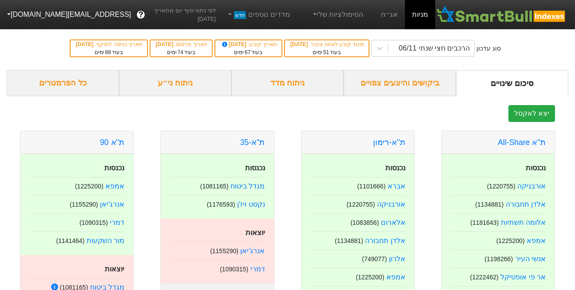
click at [30, 16] on button "[EMAIL_ADDRESS][DOMAIN_NAME]" at bounding box center [68, 15] width 136 height 16
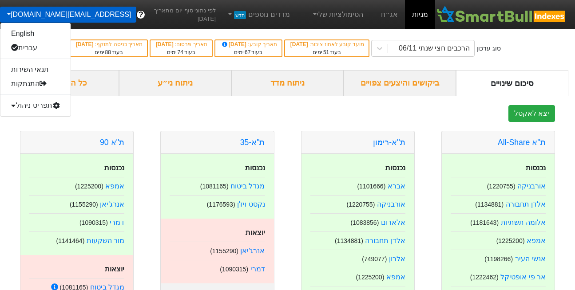
click at [33, 102] on div "תפריט ניהול" at bounding box center [35, 105] width 70 height 14
click at [34, 132] on link "משתמשים" at bounding box center [35, 134] width 70 height 14
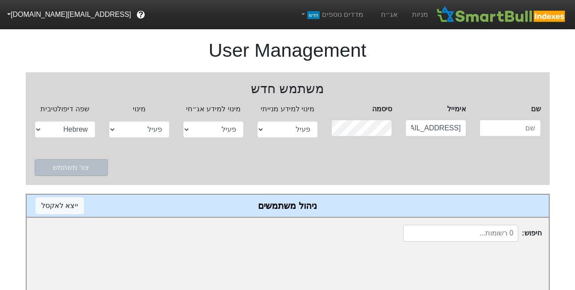
select select "active"
select select "hb"
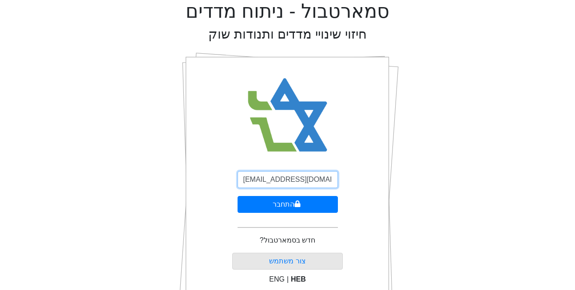
click at [287, 182] on input "[EMAIL_ADDRESS][DOMAIN_NAME]" at bounding box center [287, 179] width 100 height 17
type input "[EMAIL_ADDRESS][DOMAIN_NAME]"
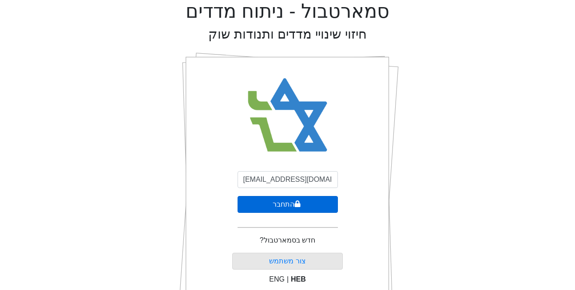
click at [282, 205] on button "התחבר" at bounding box center [287, 204] width 100 height 17
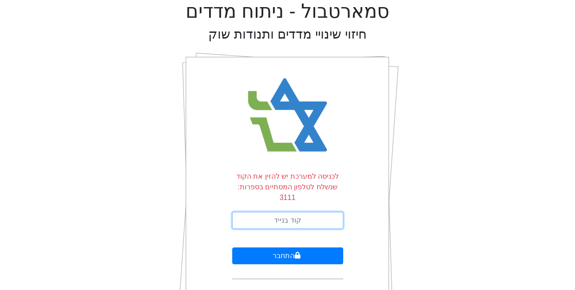
click at [282, 212] on input "text" at bounding box center [287, 220] width 111 height 17
type input "456179"
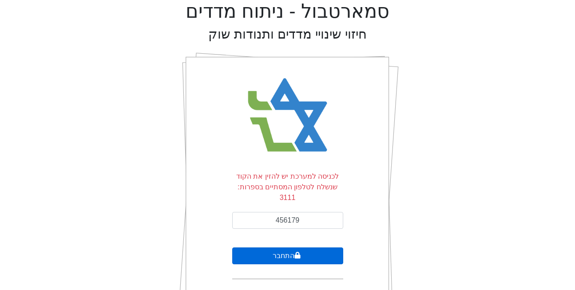
click at [312, 248] on button "התחבר" at bounding box center [287, 256] width 111 height 17
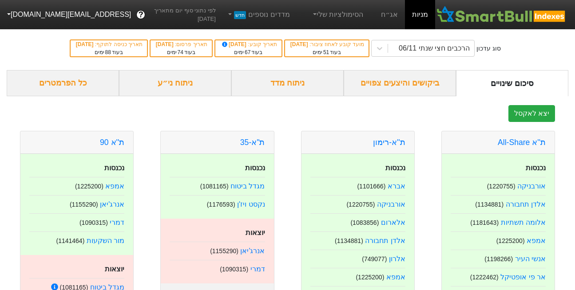
click at [51, 12] on button "[EMAIL_ADDRESS][DOMAIN_NAME]" at bounding box center [68, 15] width 136 height 16
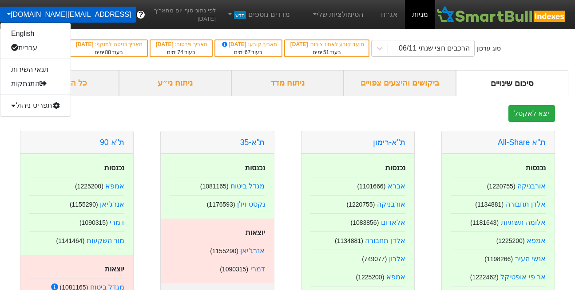
click at [34, 112] on div "תפריט ניהול" at bounding box center [35, 105] width 70 height 14
click at [35, 135] on link "משתמשים" at bounding box center [35, 134] width 70 height 14
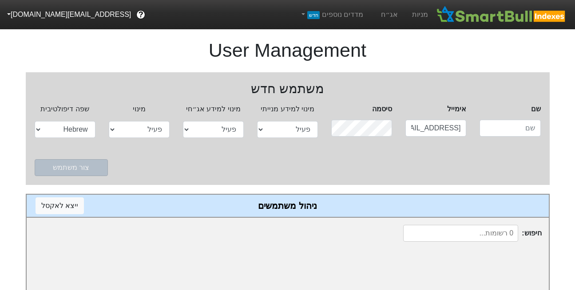
select select "active"
select select "hb"
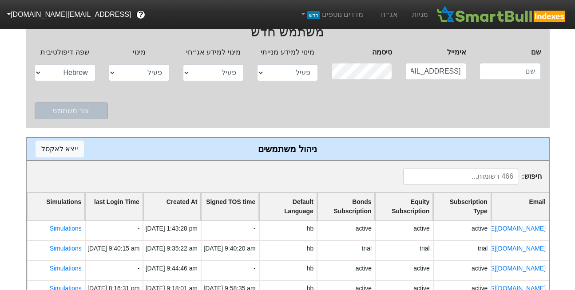
click at [485, 174] on input at bounding box center [460, 176] width 115 height 17
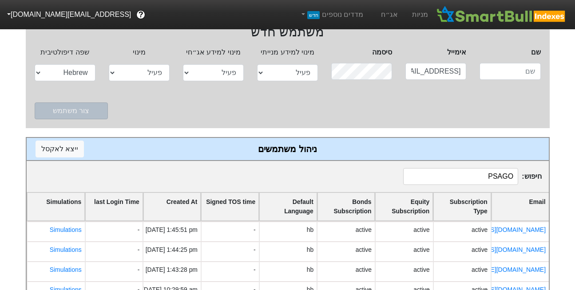
type input "PSAGOT"
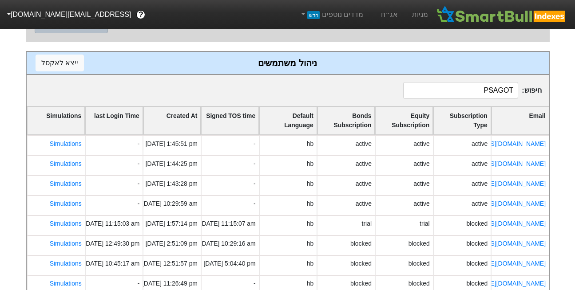
scroll to position [138, 0]
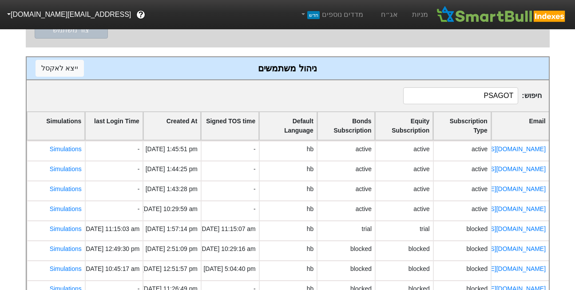
click at [475, 95] on input "PSAGOT" at bounding box center [460, 95] width 115 height 17
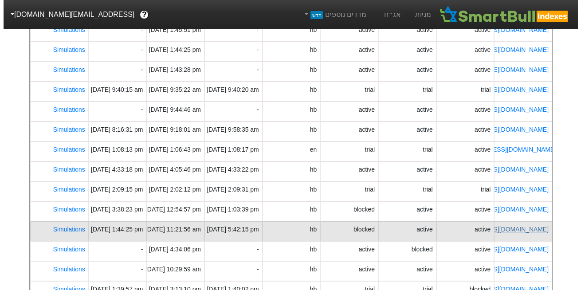
scroll to position [257, 0]
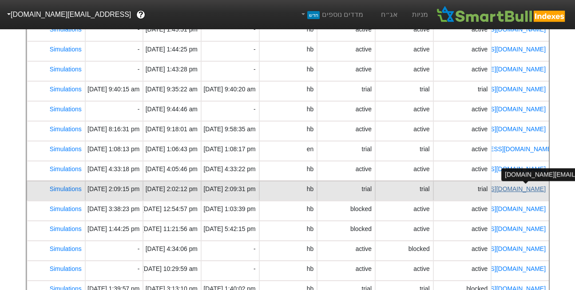
click at [524, 187] on link "[EMAIL_ADDRESS][DOMAIN_NAME]" at bounding box center [493, 188] width 105 height 7
select select "hb"
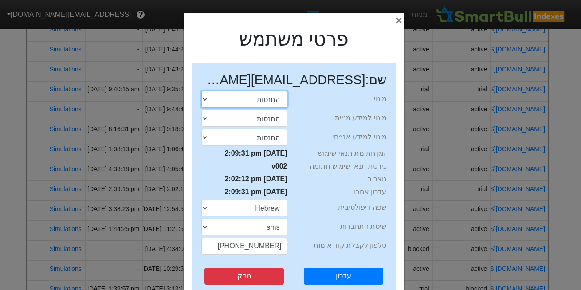
click at [271, 99] on select "התנסות פעיל חסום" at bounding box center [244, 99] width 86 height 17
select select "blocked"
click at [204, 91] on select "התנסות פעיל חסום" at bounding box center [244, 99] width 86 height 17
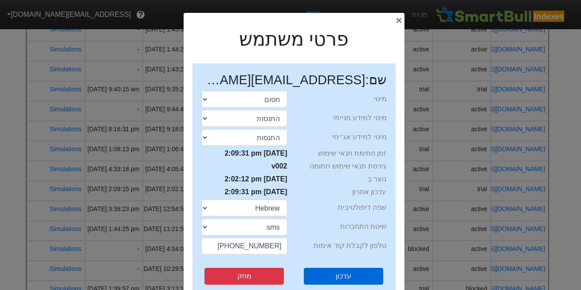
click at [347, 280] on button "עדכון" at bounding box center [343, 276] width 79 height 17
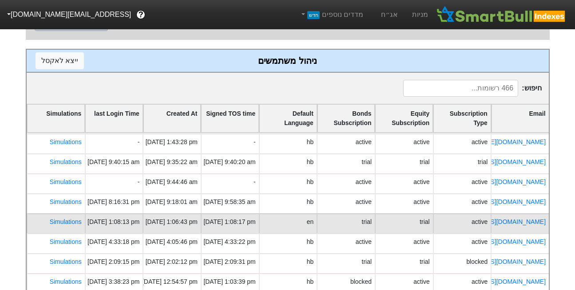
scroll to position [42, 0]
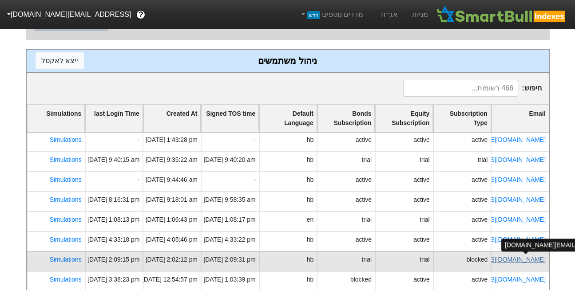
click at [519, 256] on link "[EMAIL_ADDRESS][DOMAIN_NAME]" at bounding box center [493, 259] width 105 height 7
select select "blocked"
select select "hb"
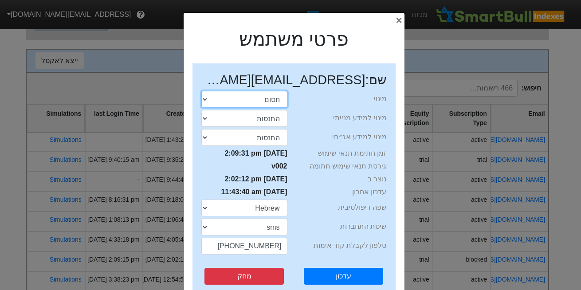
click at [264, 105] on select "התנסות פעיל חסום" at bounding box center [244, 99] width 86 height 17
select select "trial"
click at [204, 91] on select "התנסות פעיל חסום" at bounding box center [244, 99] width 86 height 17
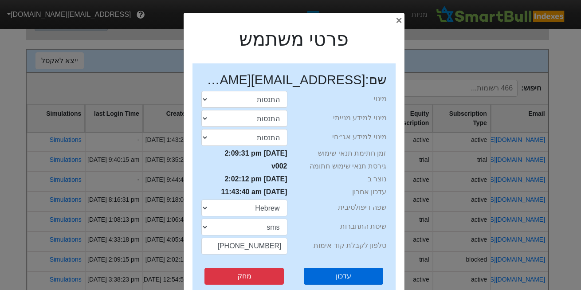
click at [338, 279] on button "עדכון" at bounding box center [343, 276] width 79 height 17
